Goal: Task Accomplishment & Management: Manage account settings

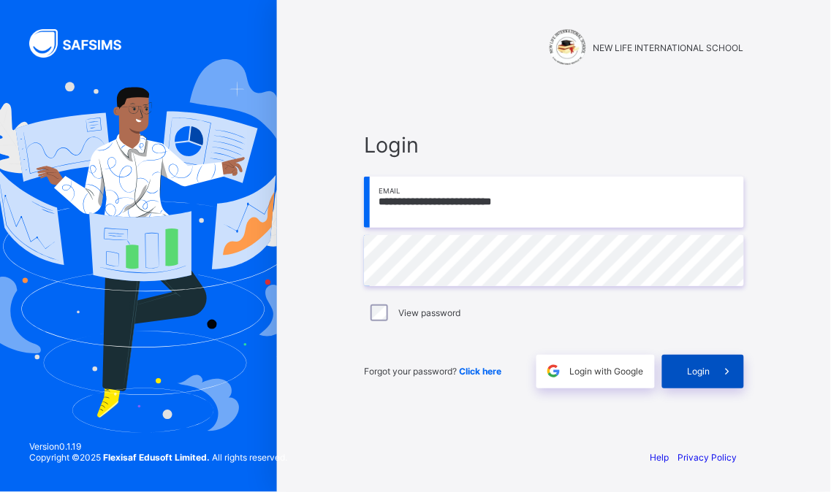
click at [677, 366] on div "Login" at bounding box center [703, 372] width 82 height 34
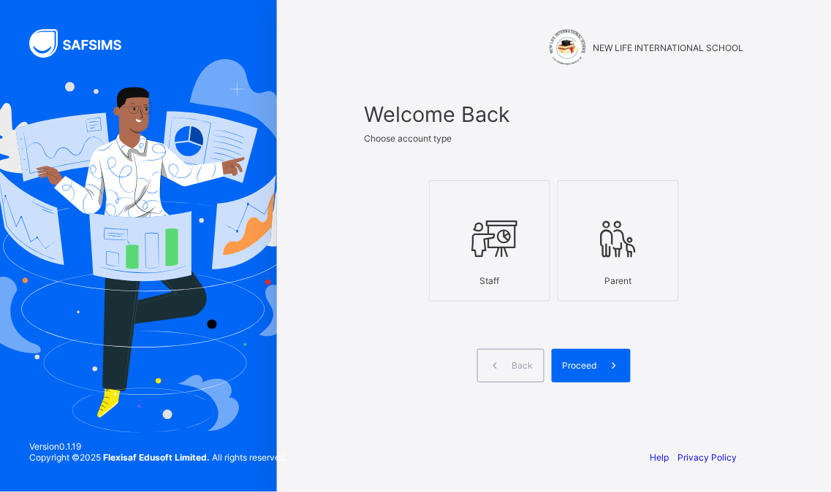
click at [490, 245] on icon at bounding box center [489, 239] width 51 height 44
click at [600, 357] on span at bounding box center [614, 366] width 34 height 34
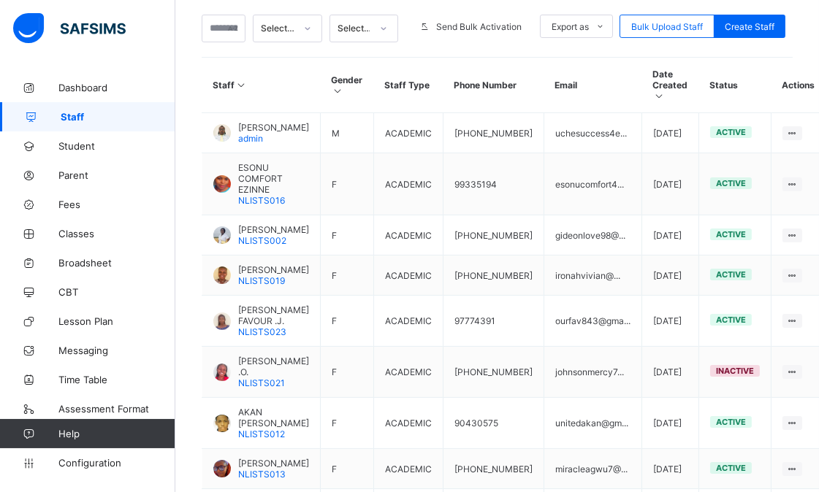
scroll to position [324, 0]
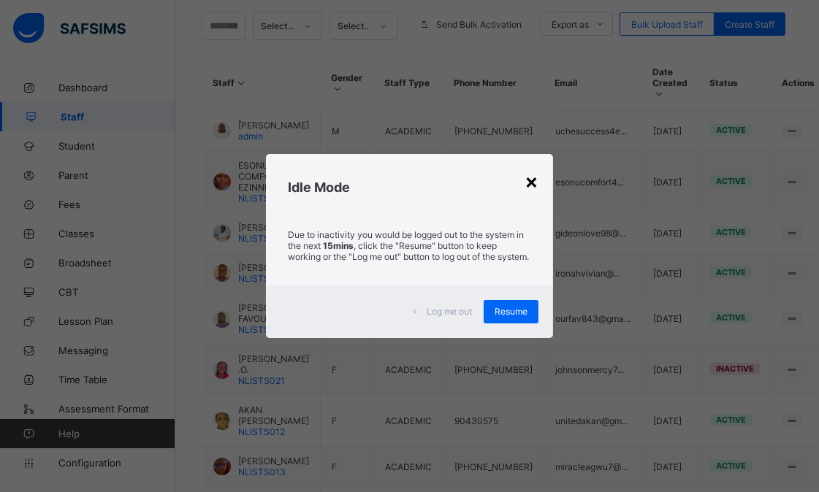
click at [527, 178] on div "×" at bounding box center [532, 181] width 14 height 25
